Goal: Transaction & Acquisition: Purchase product/service

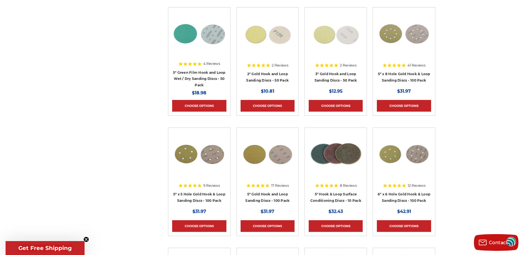
scroll to position [251, 0]
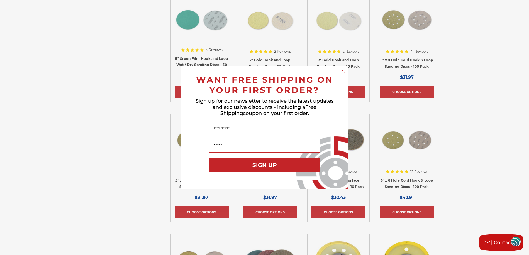
click at [342, 71] on icon "Close dialog" at bounding box center [343, 71] width 2 height 2
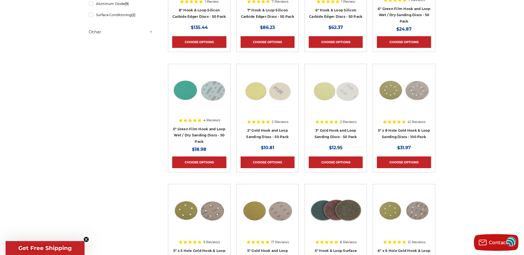
scroll to position [167, 0]
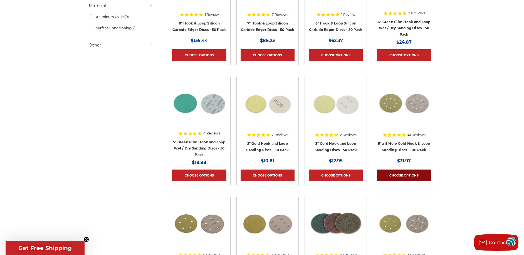
click at [403, 170] on link "Choose Options" at bounding box center [404, 176] width 54 height 12
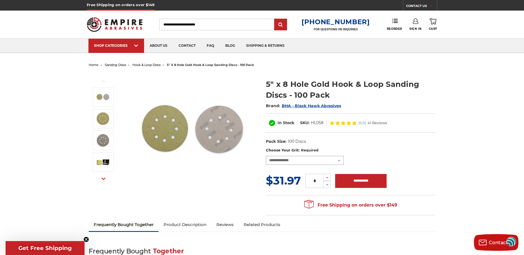
click at [339, 157] on select "**********" at bounding box center [305, 160] width 78 height 9
click at [338, 158] on select "**********" at bounding box center [305, 160] width 78 height 9
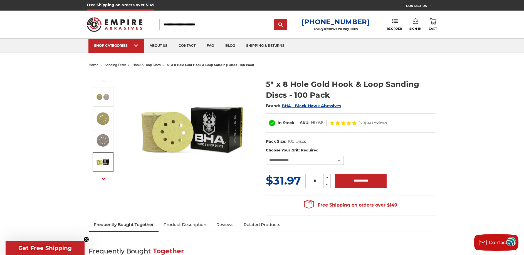
click at [103, 174] on button "Next" at bounding box center [103, 179] width 13 height 12
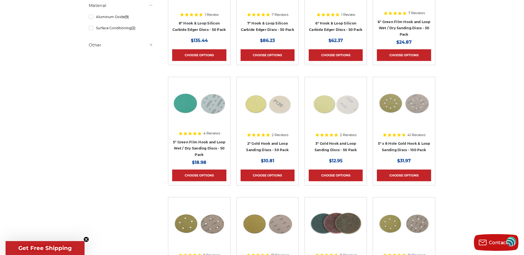
click at [86, 237] on circle "Close teaser" at bounding box center [86, 239] width 5 height 5
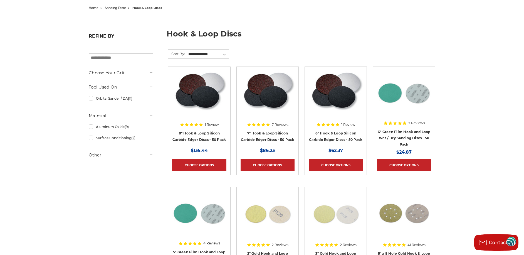
scroll to position [56, 0]
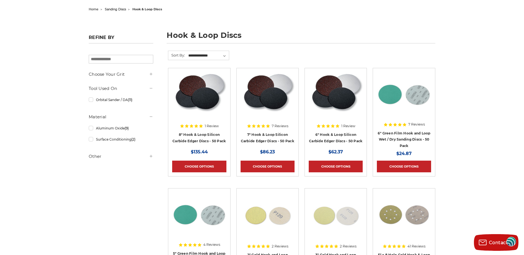
click at [151, 72] on div at bounding box center [151, 74] width 4 height 6
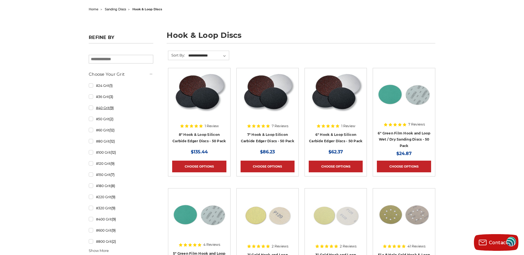
click at [92, 106] on link "#40 Grit (9)" at bounding box center [121, 108] width 65 height 10
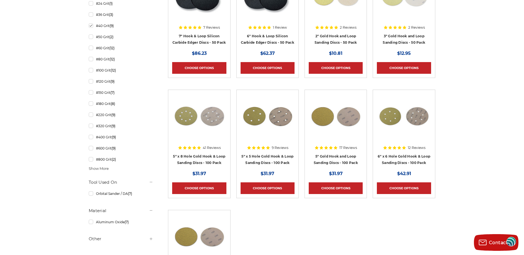
scroll to position [167, 0]
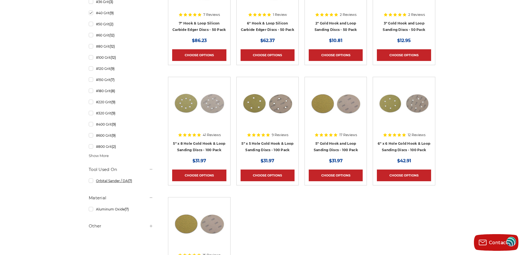
click at [92, 182] on link "Orbital Sander / DA (7)" at bounding box center [121, 181] width 65 height 10
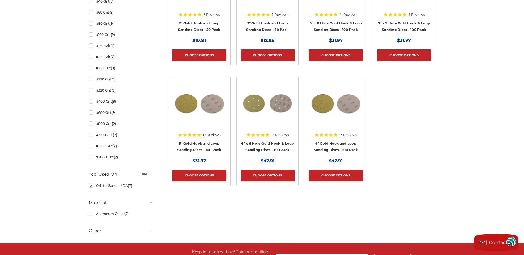
scroll to position [195, 0]
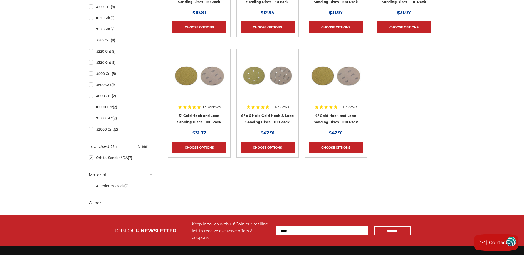
click at [150, 200] on div at bounding box center [151, 203] width 4 height 6
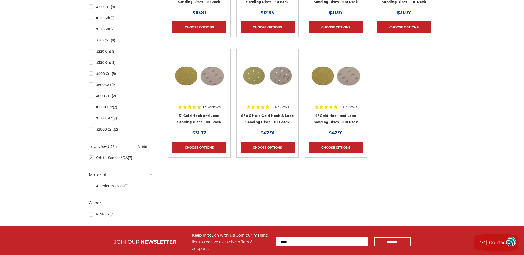
scroll to position [223, 0]
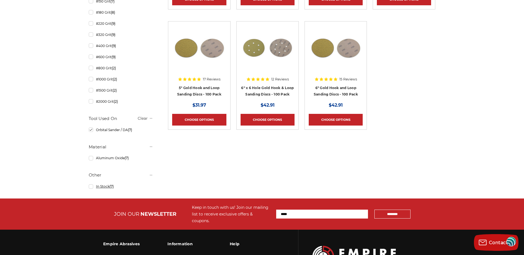
click at [91, 187] on link "In Stock (7)" at bounding box center [121, 186] width 65 height 10
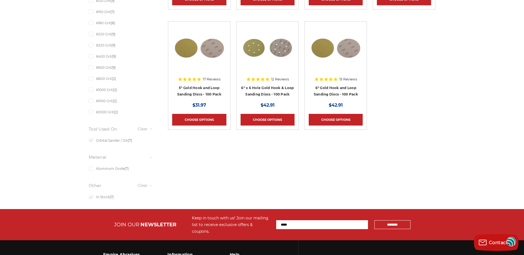
scroll to position [167, 0]
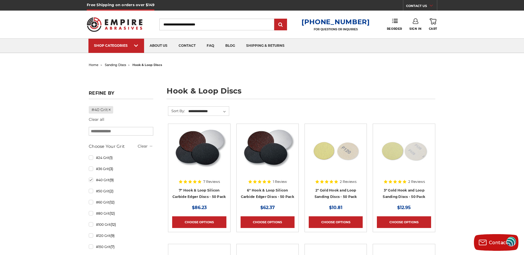
scroll to position [56, 0]
